Goal: Information Seeking & Learning: Learn about a topic

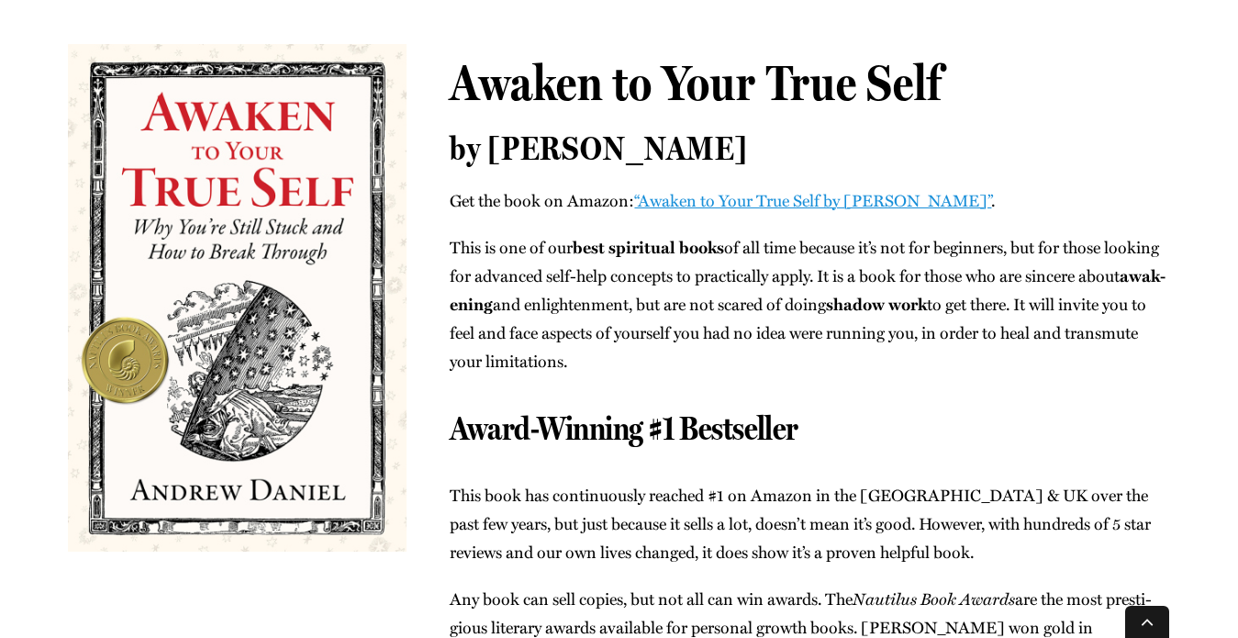
scroll to position [228, 0]
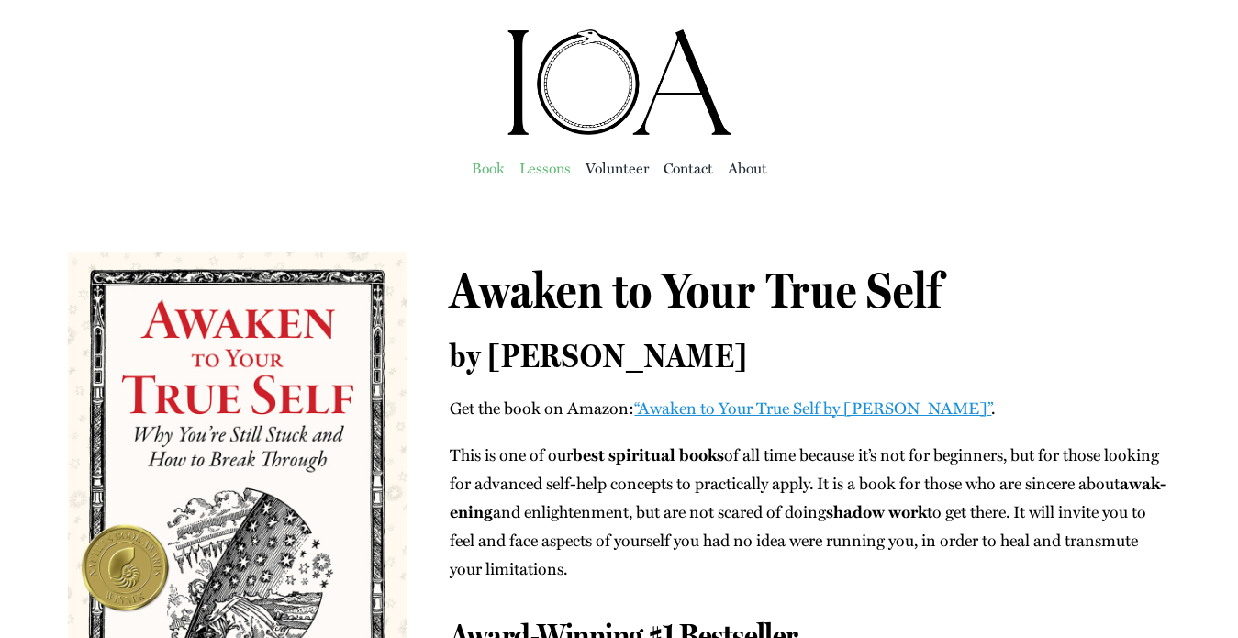
click at [542, 163] on span "Lessons" at bounding box center [544, 168] width 51 height 26
